Goal: Find specific page/section: Find specific page/section

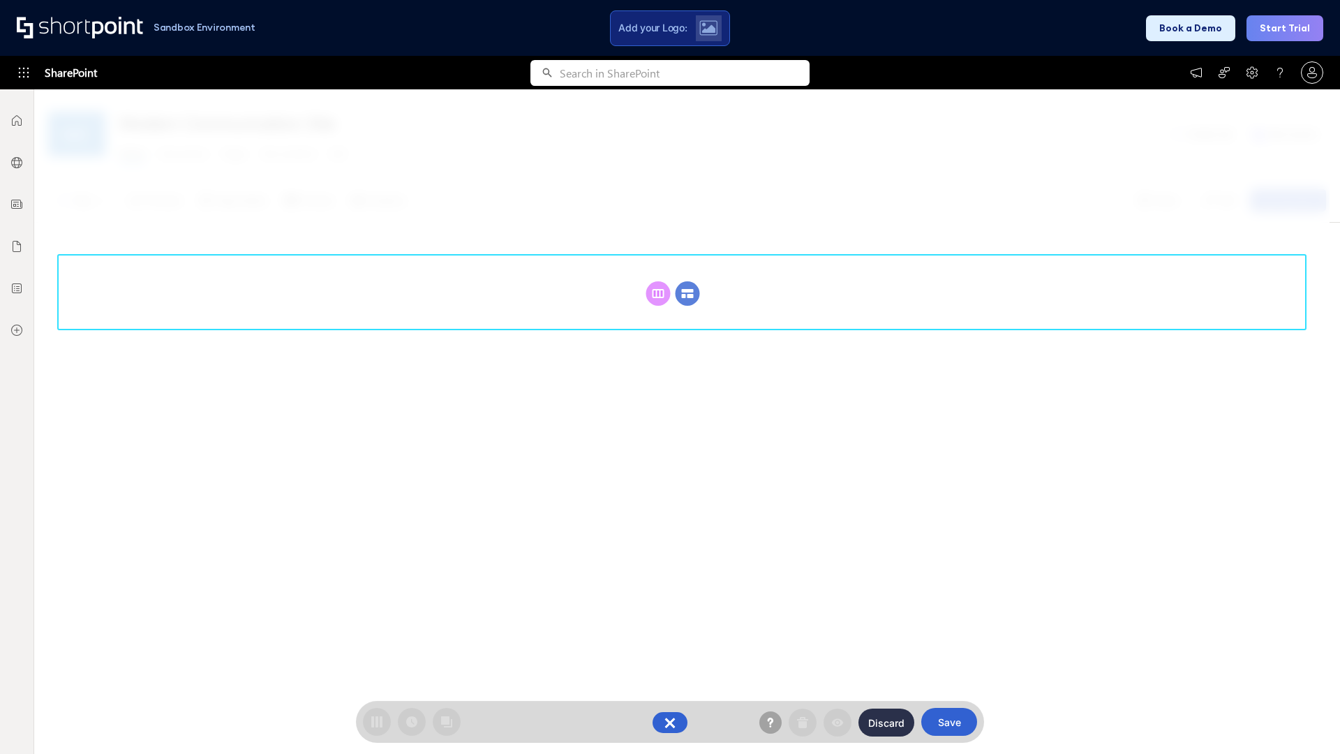
scroll to position [192, 0]
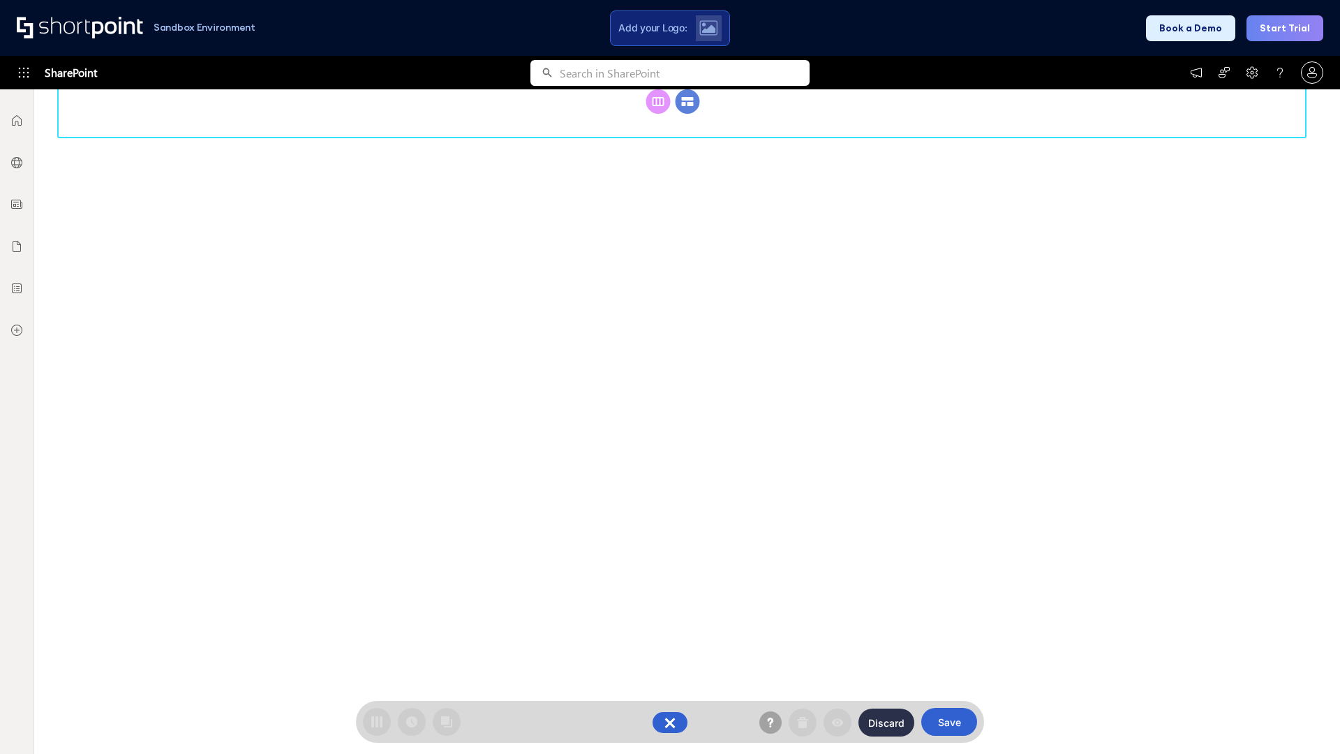
click at [687, 114] on circle at bounding box center [688, 101] width 24 height 24
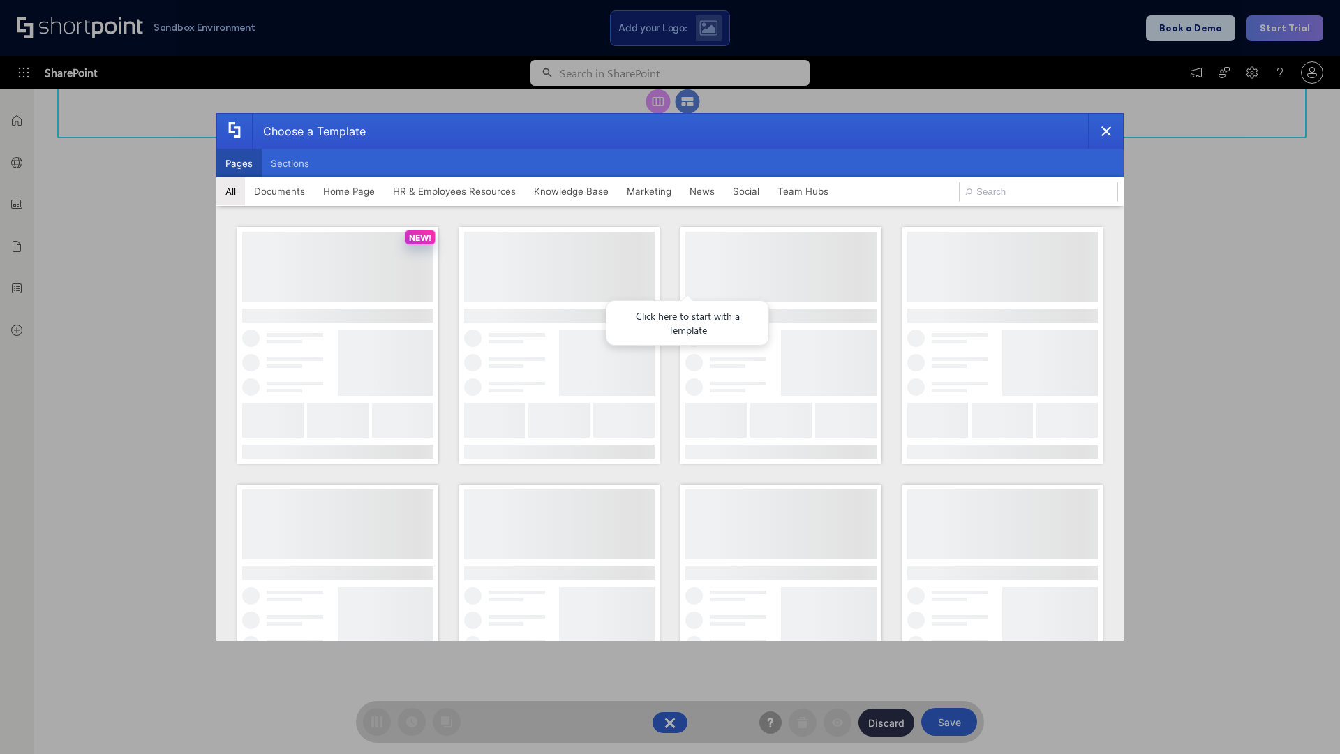
scroll to position [0, 0]
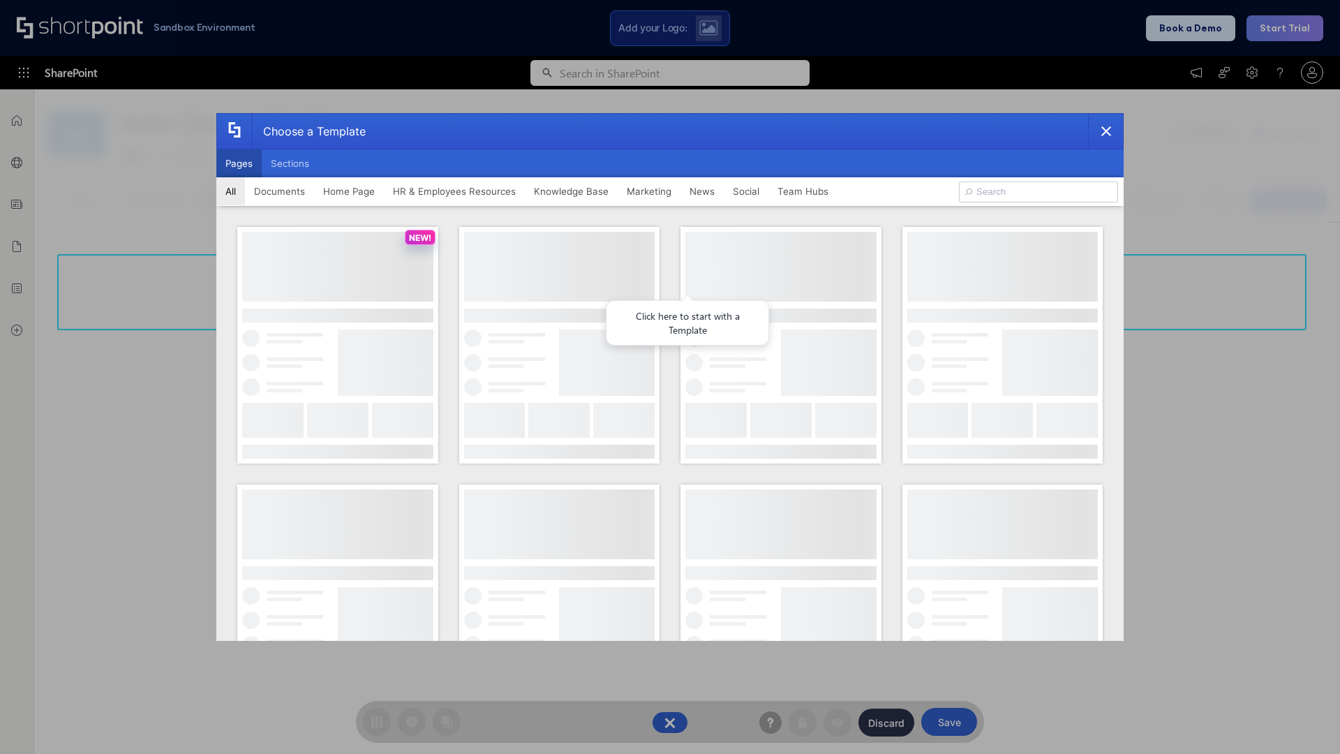
click at [239, 163] on button "Pages" at bounding box center [238, 163] width 45 height 28
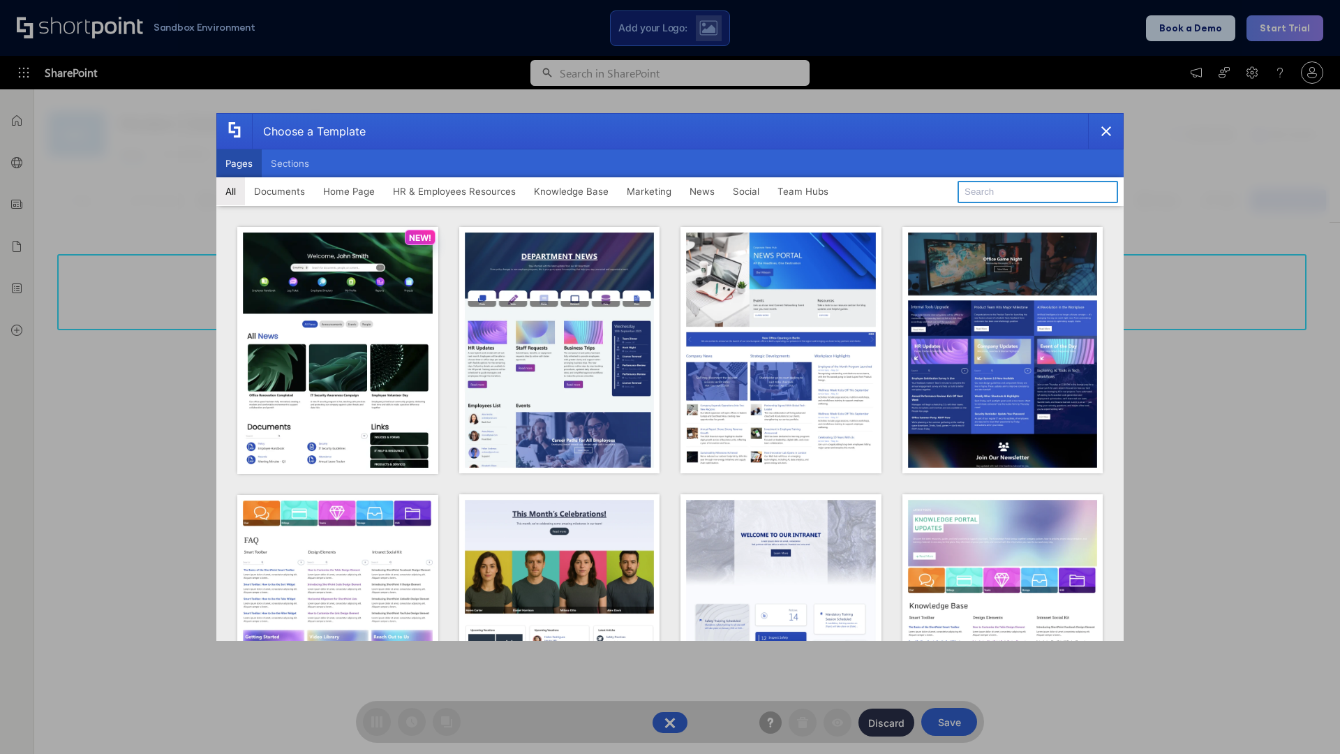
type input "Intranet Layout 5"
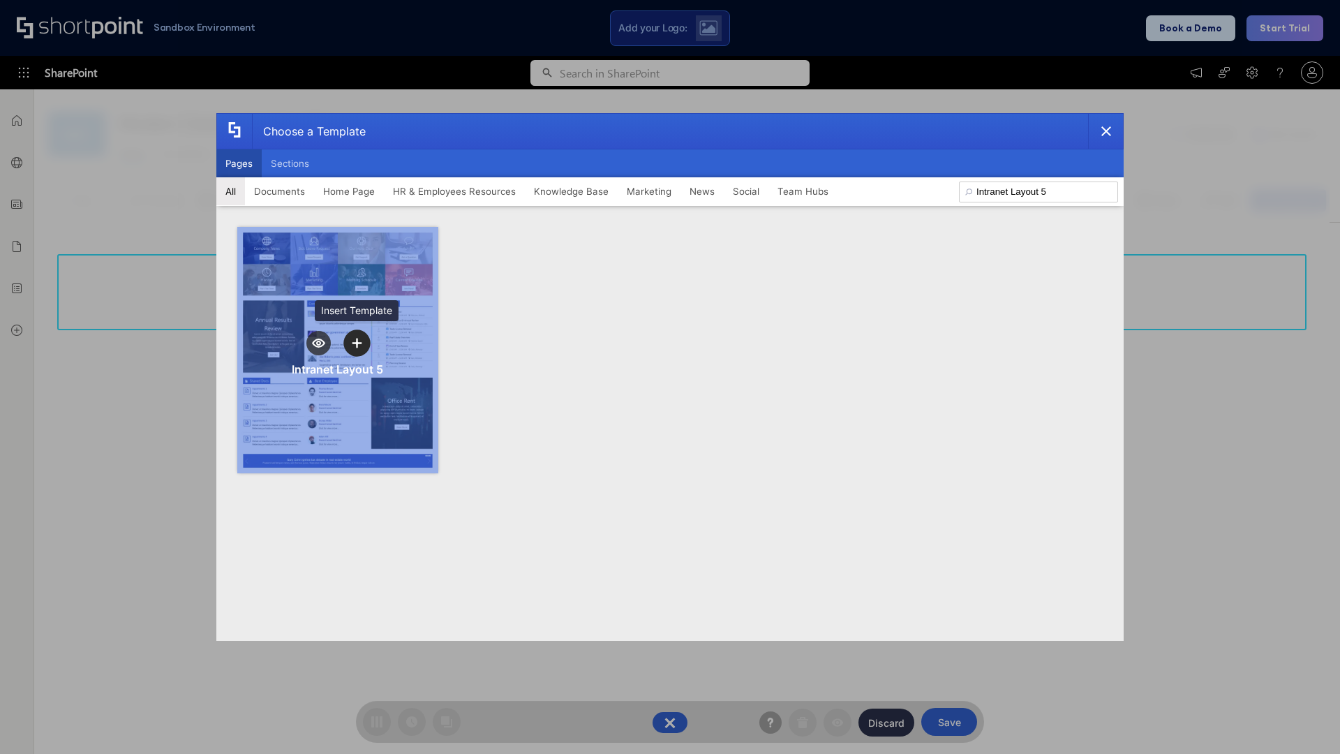
click at [357, 343] on icon "template selector" at bounding box center [357, 343] width 10 height 10
